Goal: Task Accomplishment & Management: Manage account settings

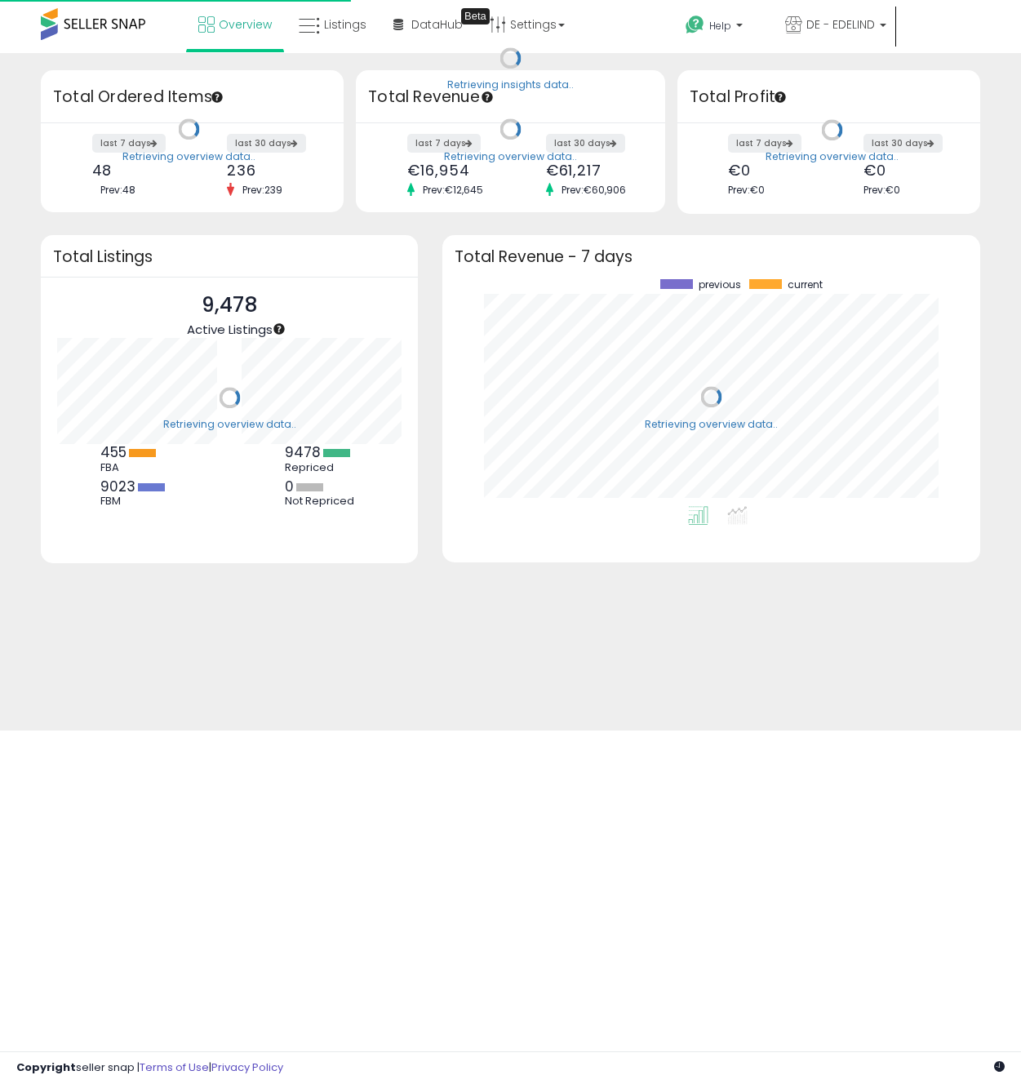
scroll to position [227, 505]
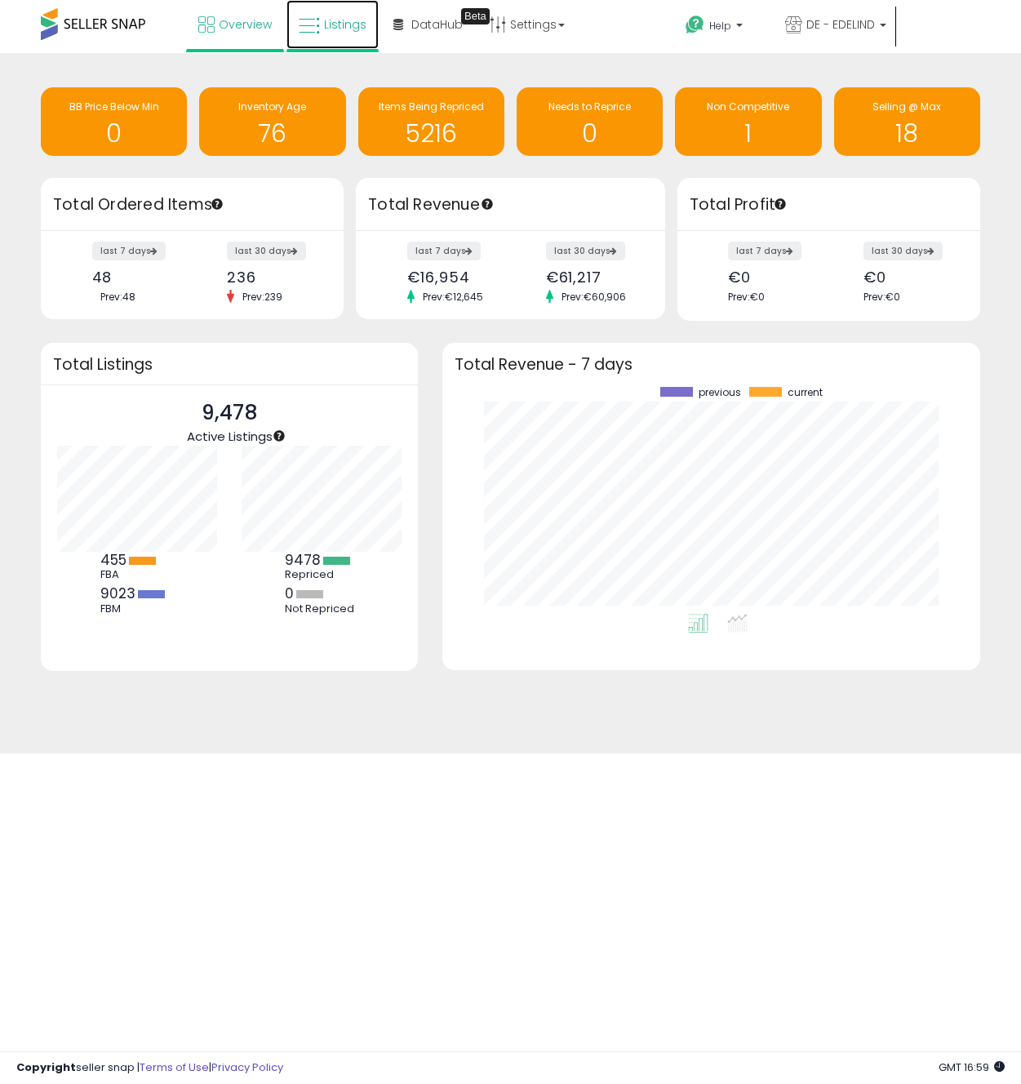
click at [343, 21] on span "Listings" at bounding box center [345, 24] width 42 height 16
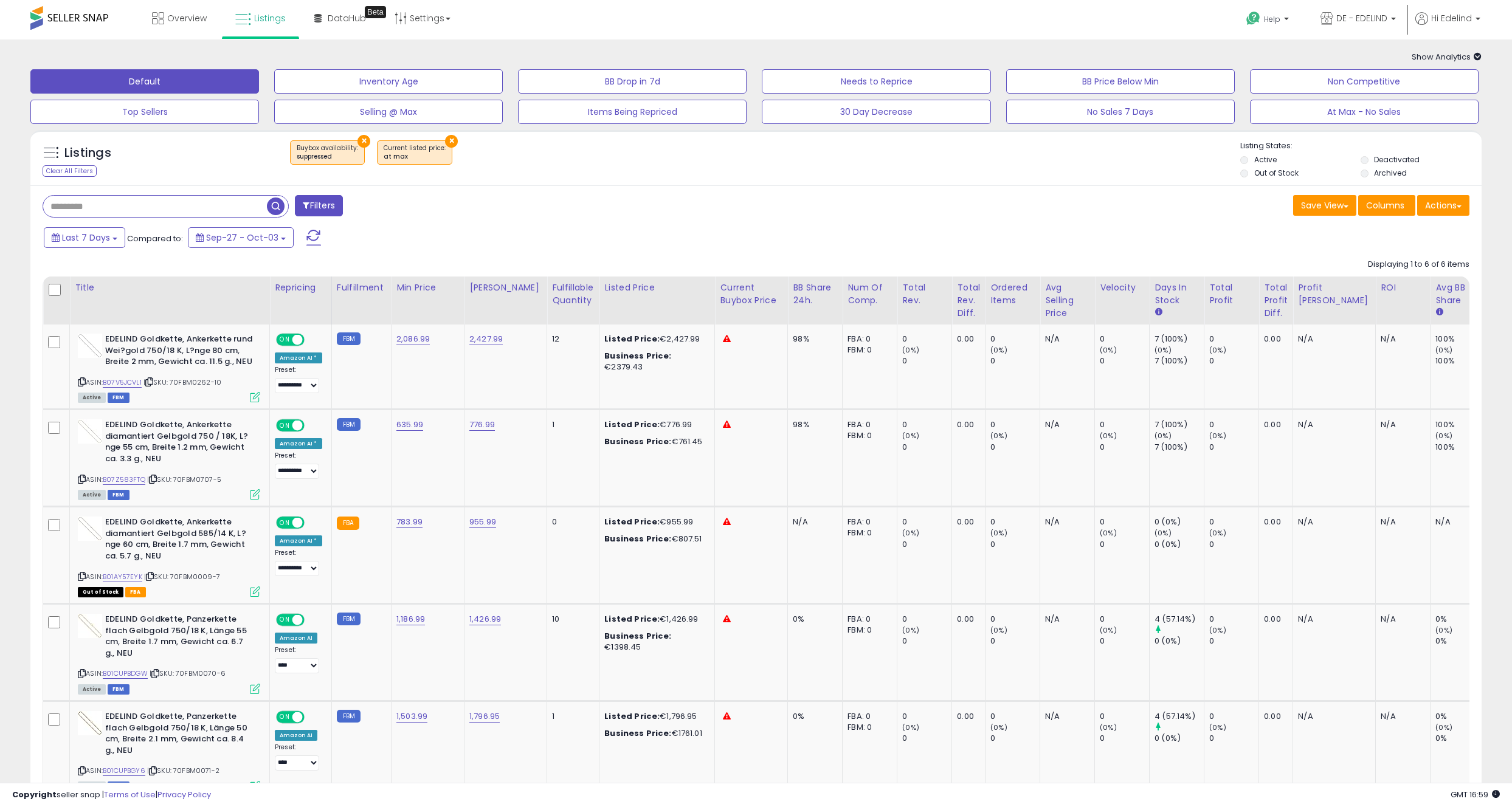
click at [358, 137] on button "×" at bounding box center [363, 141] width 13 height 13
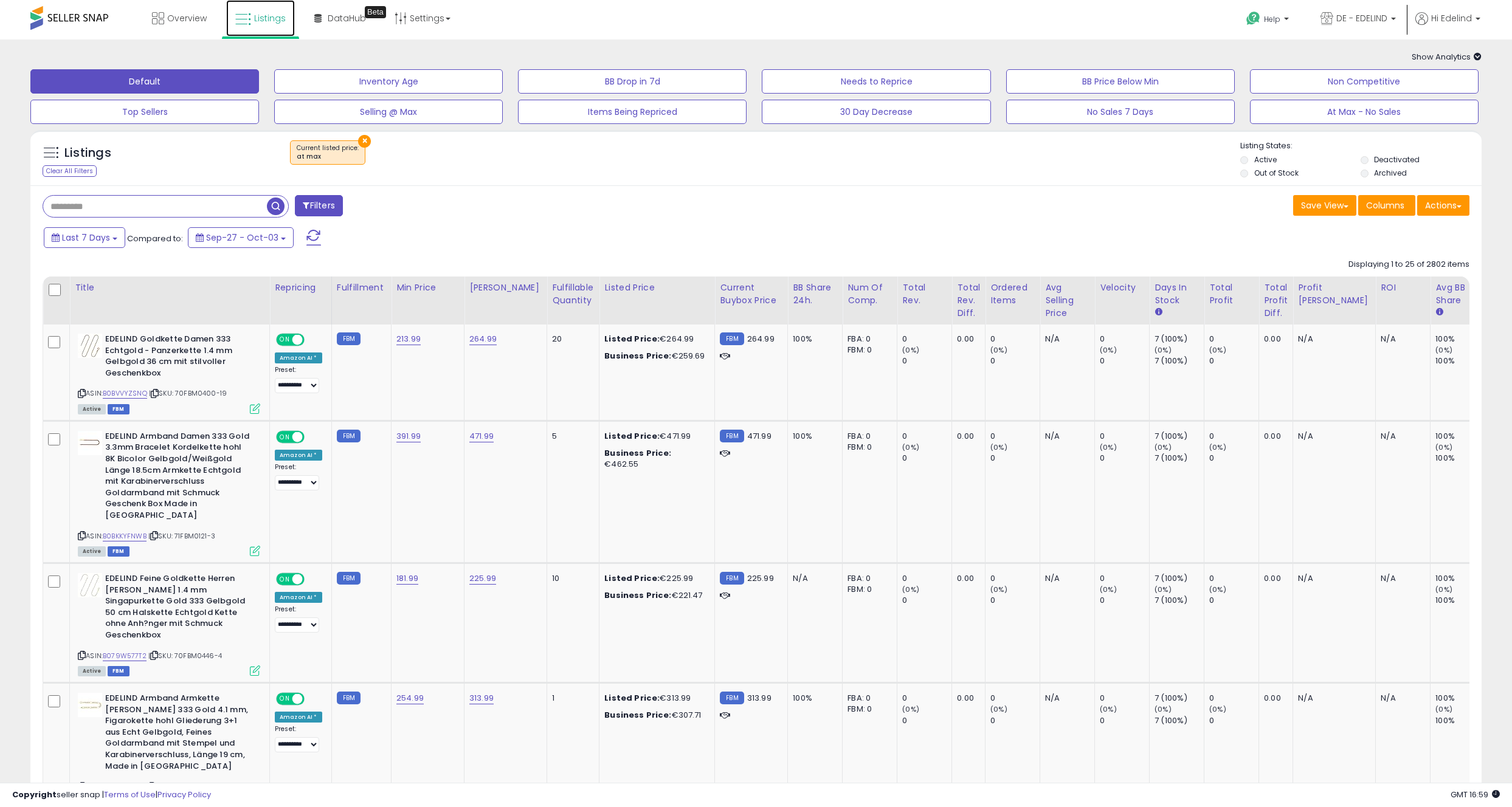
click at [266, 13] on span "Listings" at bounding box center [270, 18] width 31 height 12
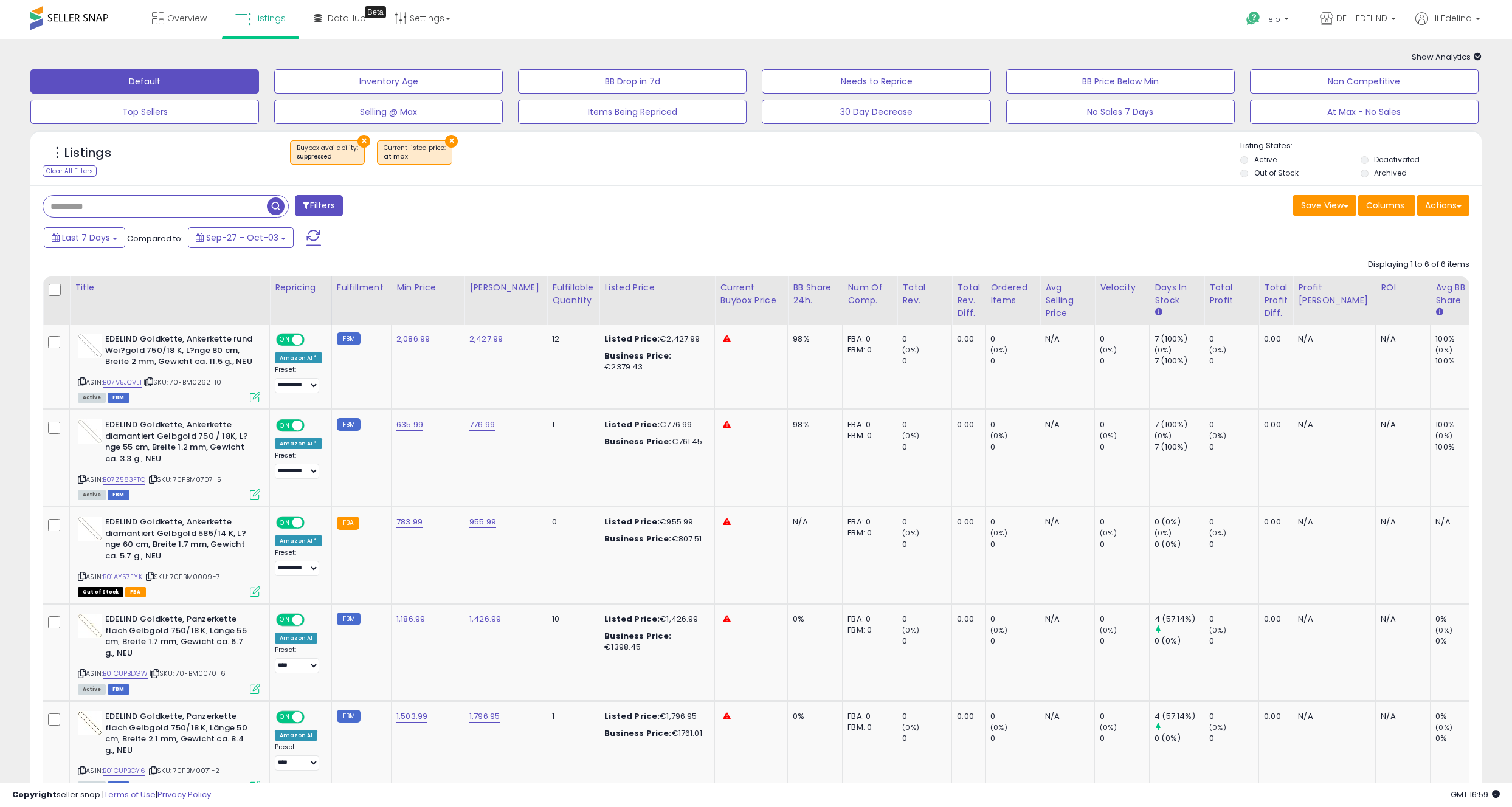
click at [445, 141] on button "×" at bounding box center [451, 141] width 13 height 13
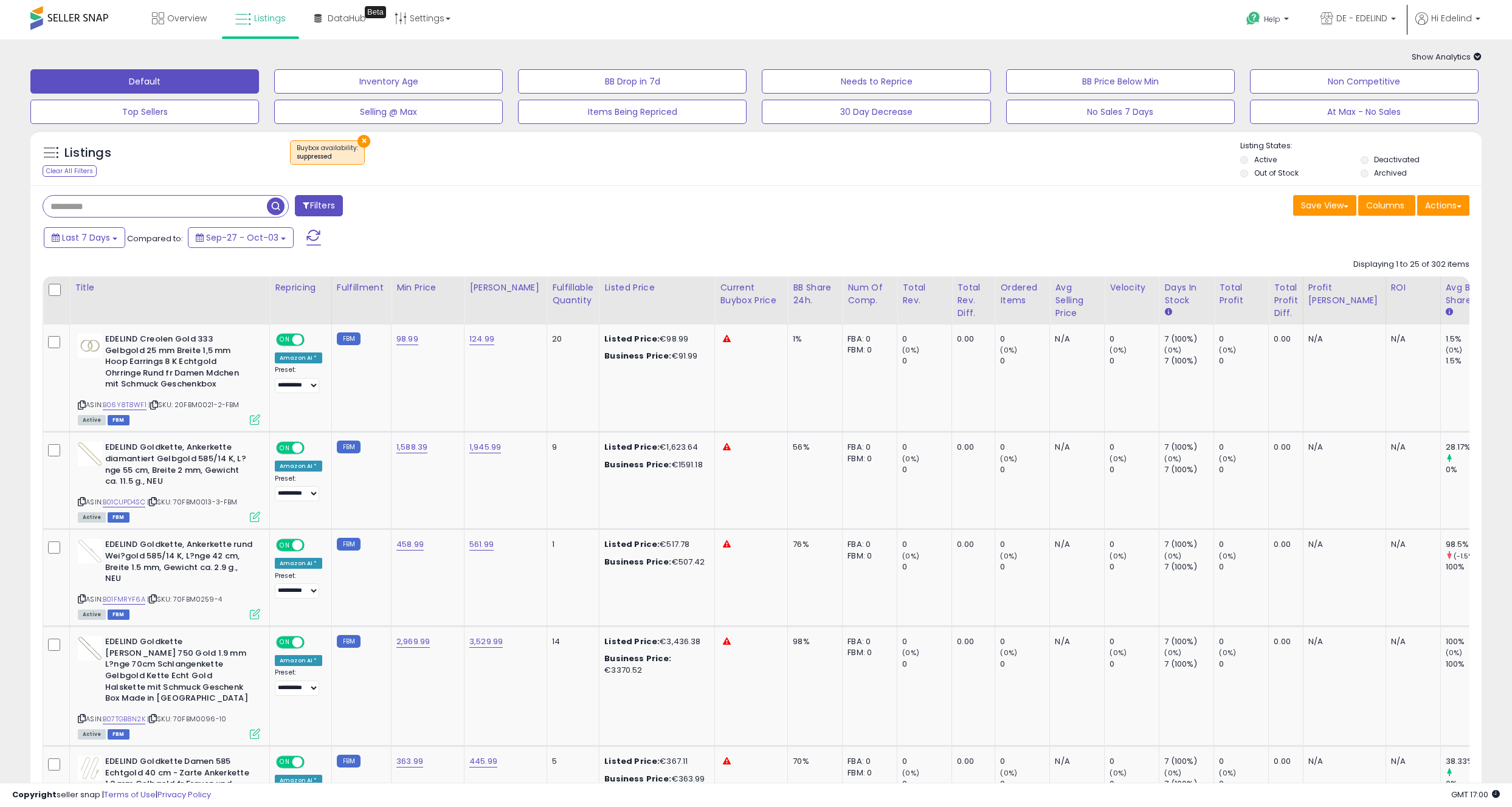
click at [362, 138] on button "×" at bounding box center [363, 141] width 13 height 13
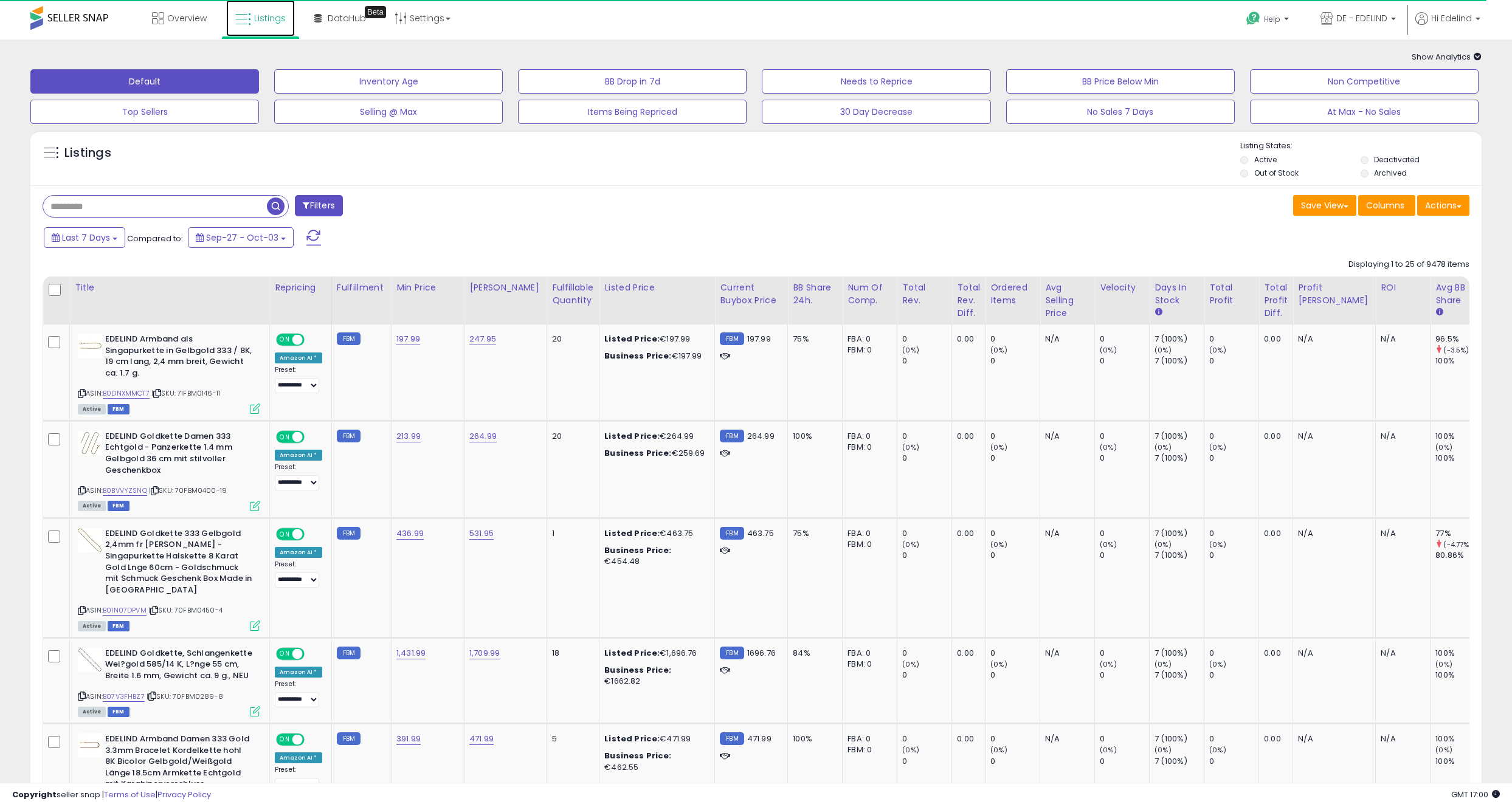
click at [270, 14] on span "Listings" at bounding box center [270, 18] width 31 height 12
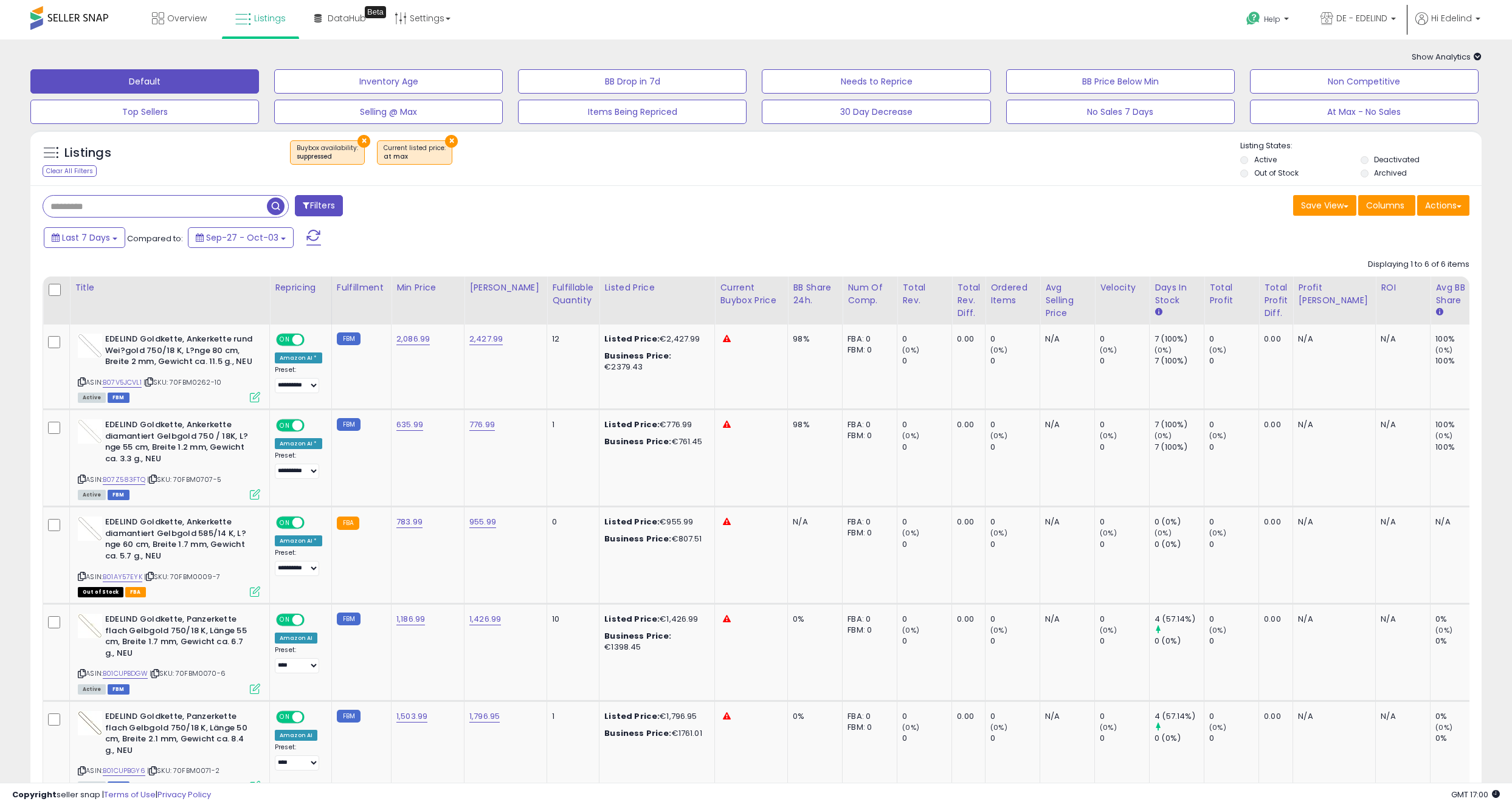
click at [667, 179] on div "Listings Clear All Filters × Buybox availability : suppressed × Current listed …" at bounding box center [756, 161] width 1451 height 41
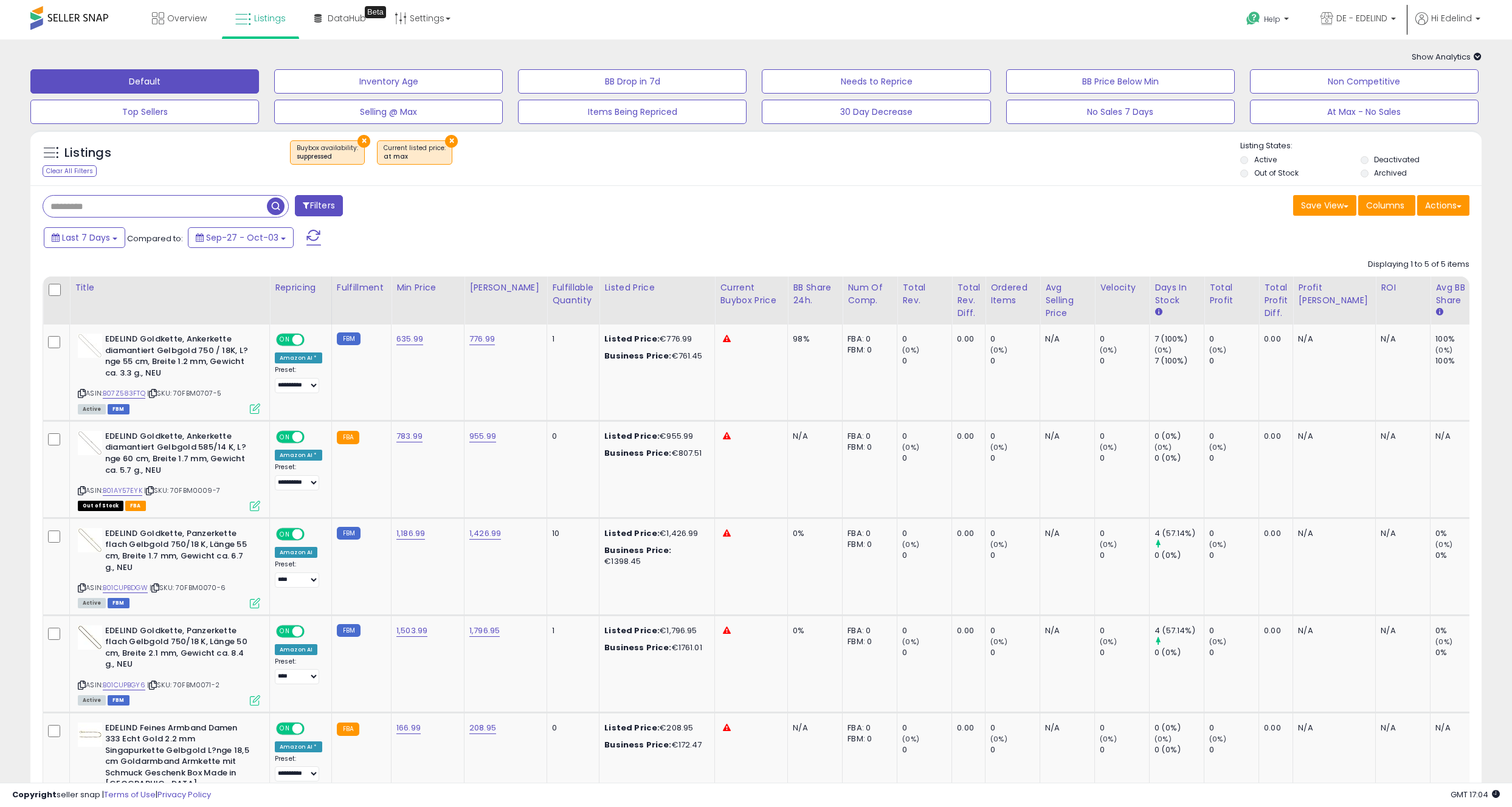
click at [361, 138] on button "×" at bounding box center [363, 141] width 13 height 13
